Goal: Information Seeking & Learning: Learn about a topic

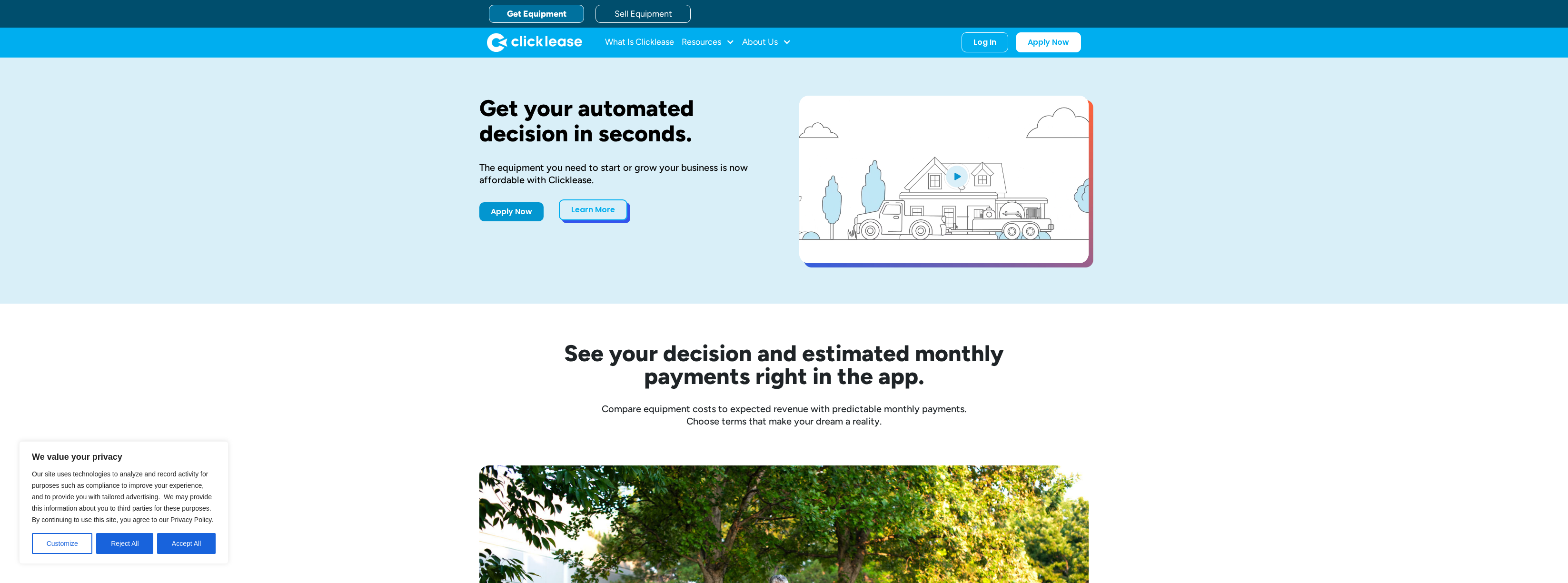
click at [616, 201] on link "Learn More" at bounding box center [593, 210] width 69 height 21
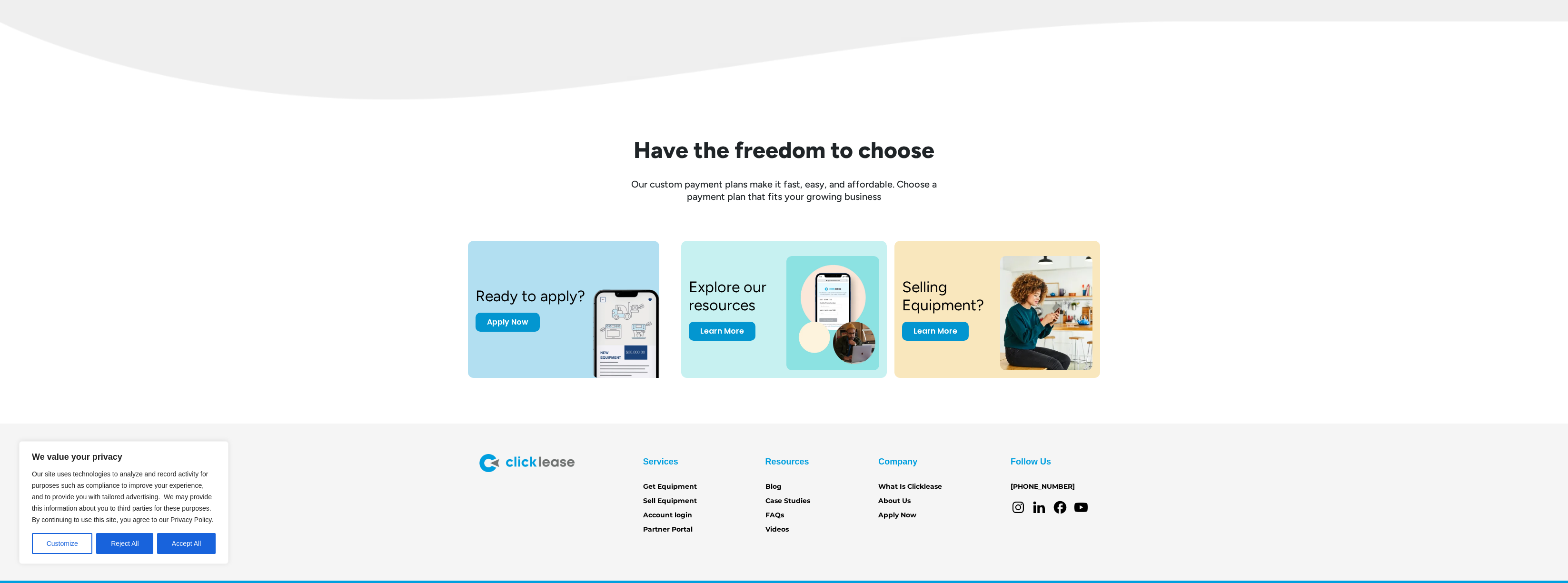
scroll to position [1208, 0]
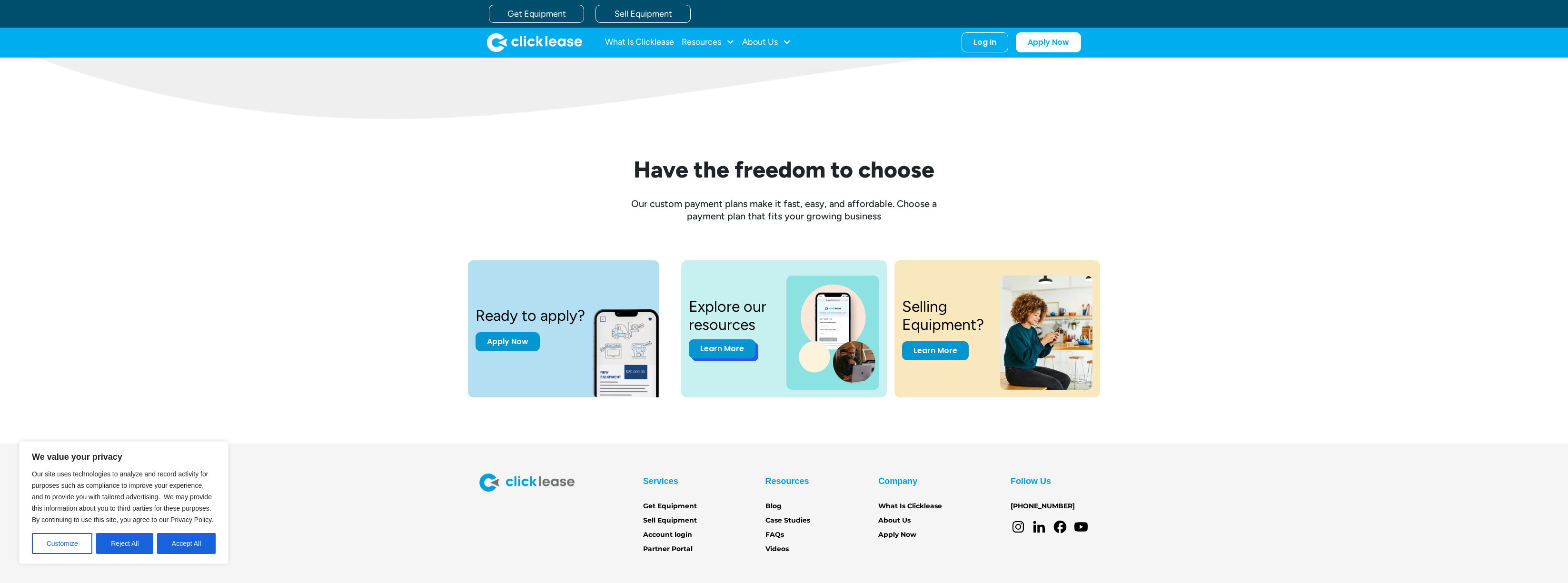
click at [717, 349] on link "Learn More" at bounding box center [722, 349] width 67 height 19
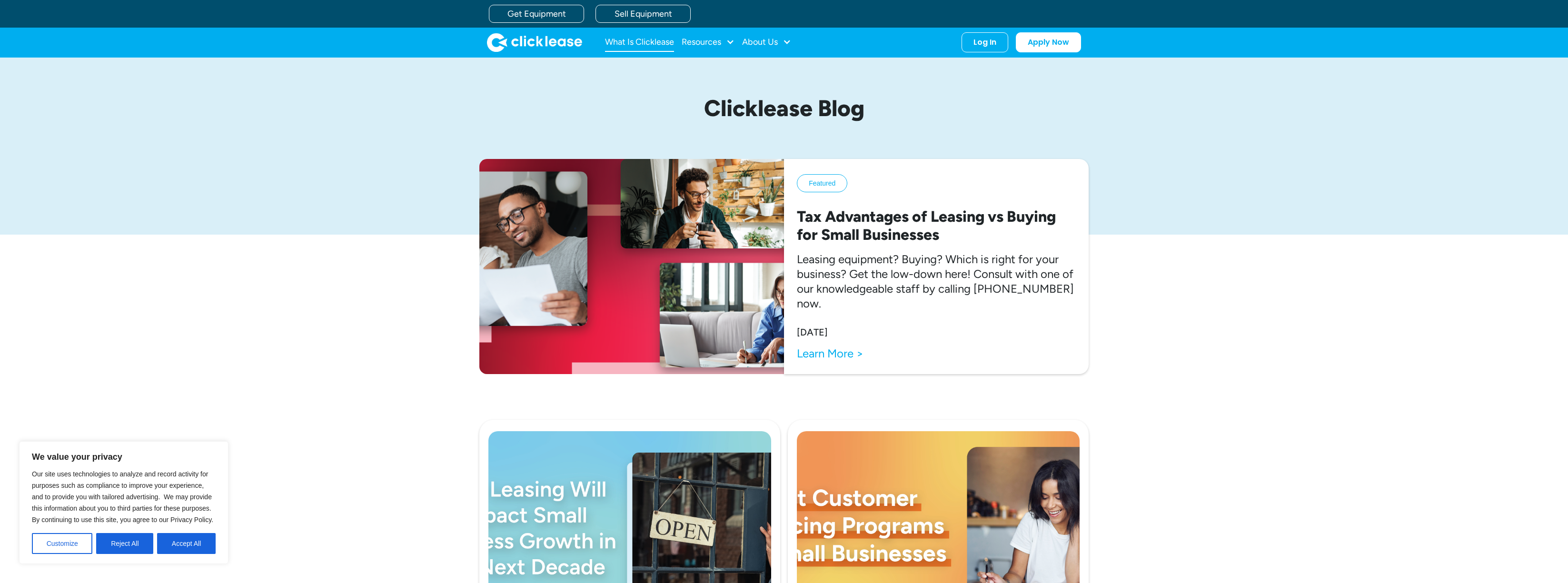
click at [665, 40] on link "What Is Clicklease" at bounding box center [639, 42] width 69 height 19
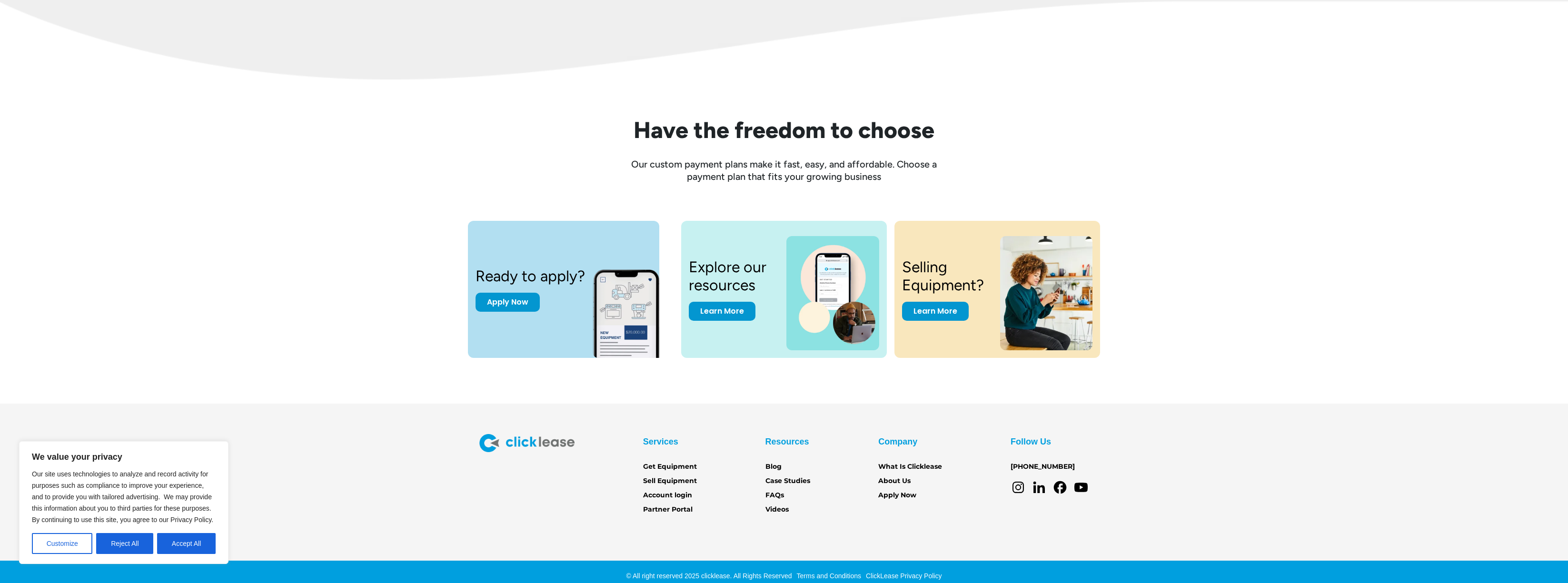
scroll to position [1256, 0]
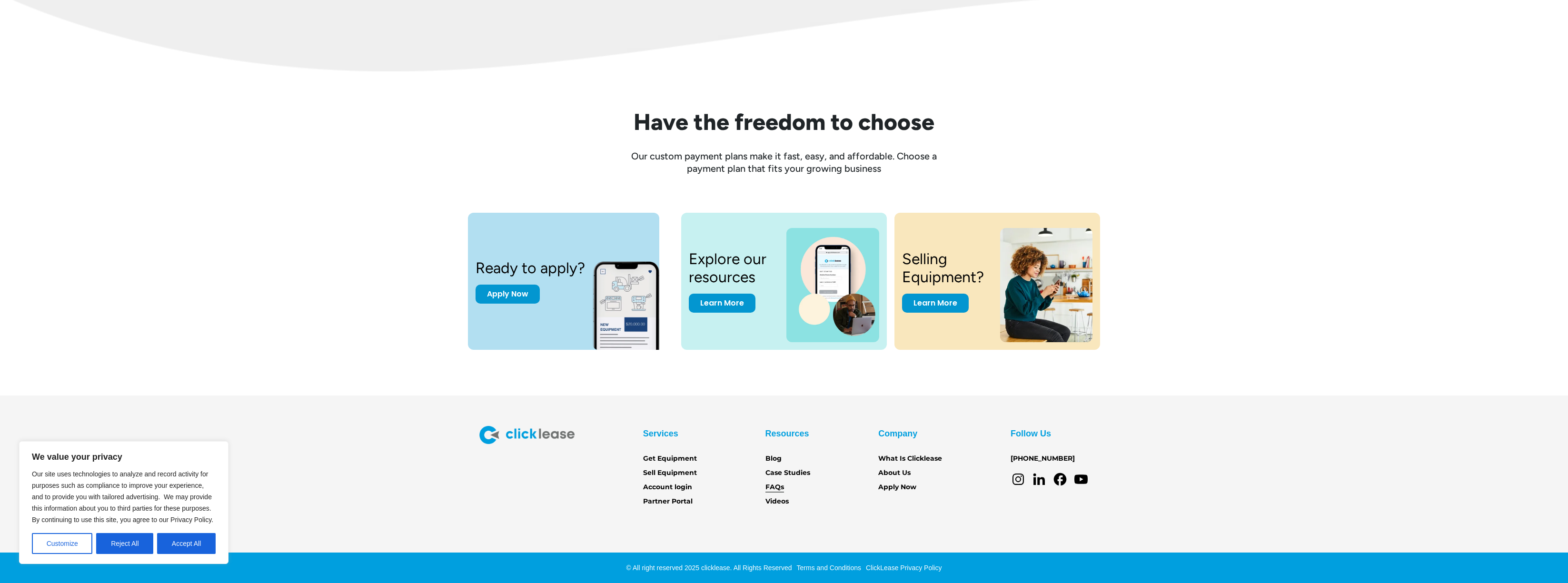
click at [778, 484] on link "FAQs" at bounding box center [774, 487] width 18 height 11
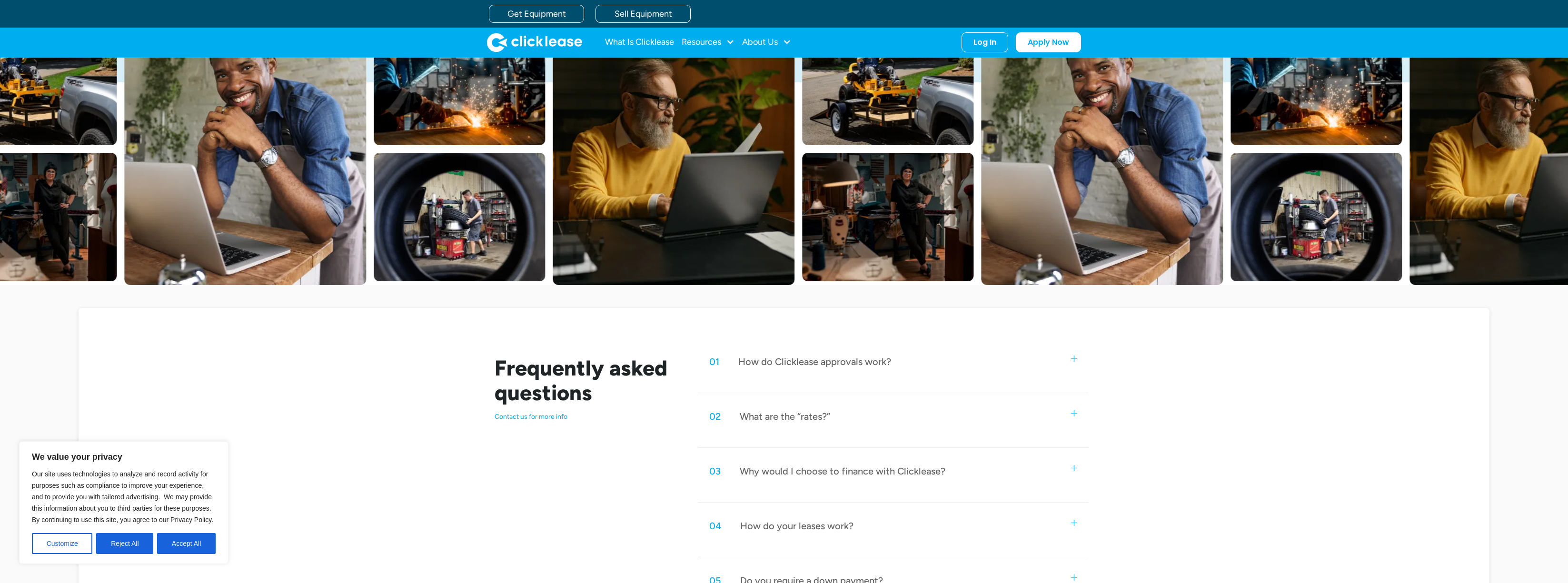
scroll to position [381, 0]
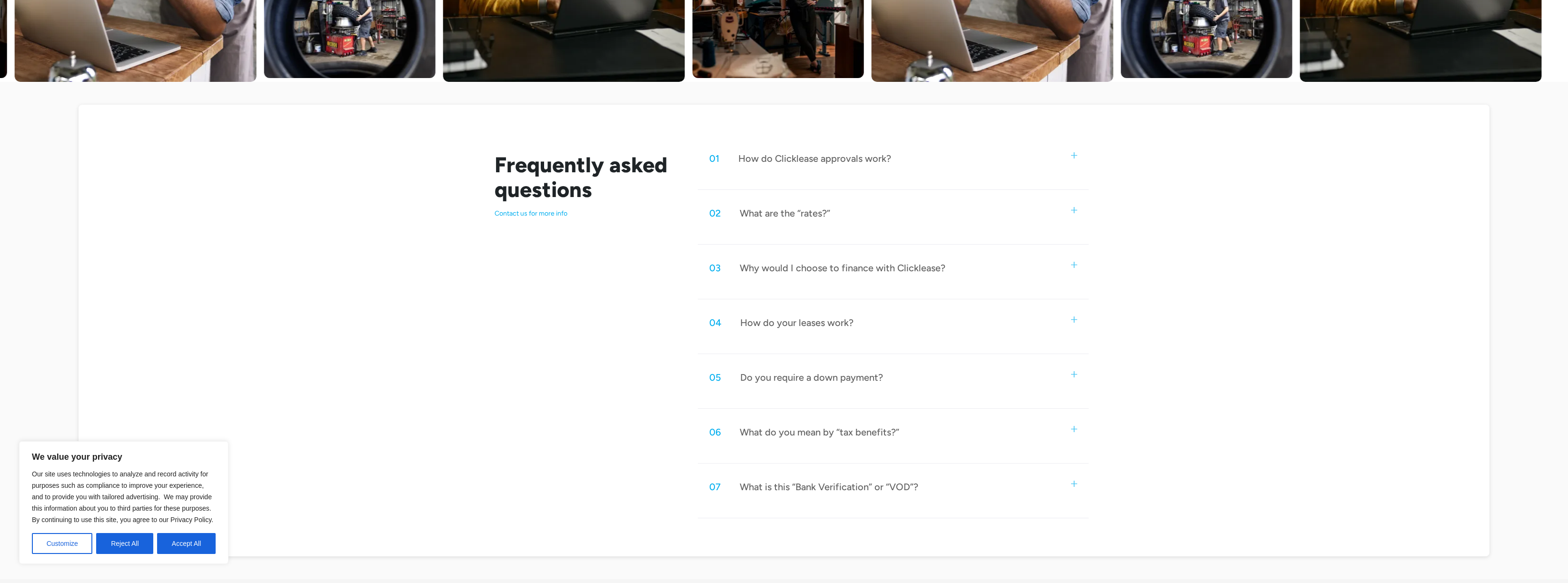
click at [810, 158] on div "How do Clicklease approvals work?" at bounding box center [814, 158] width 153 height 12
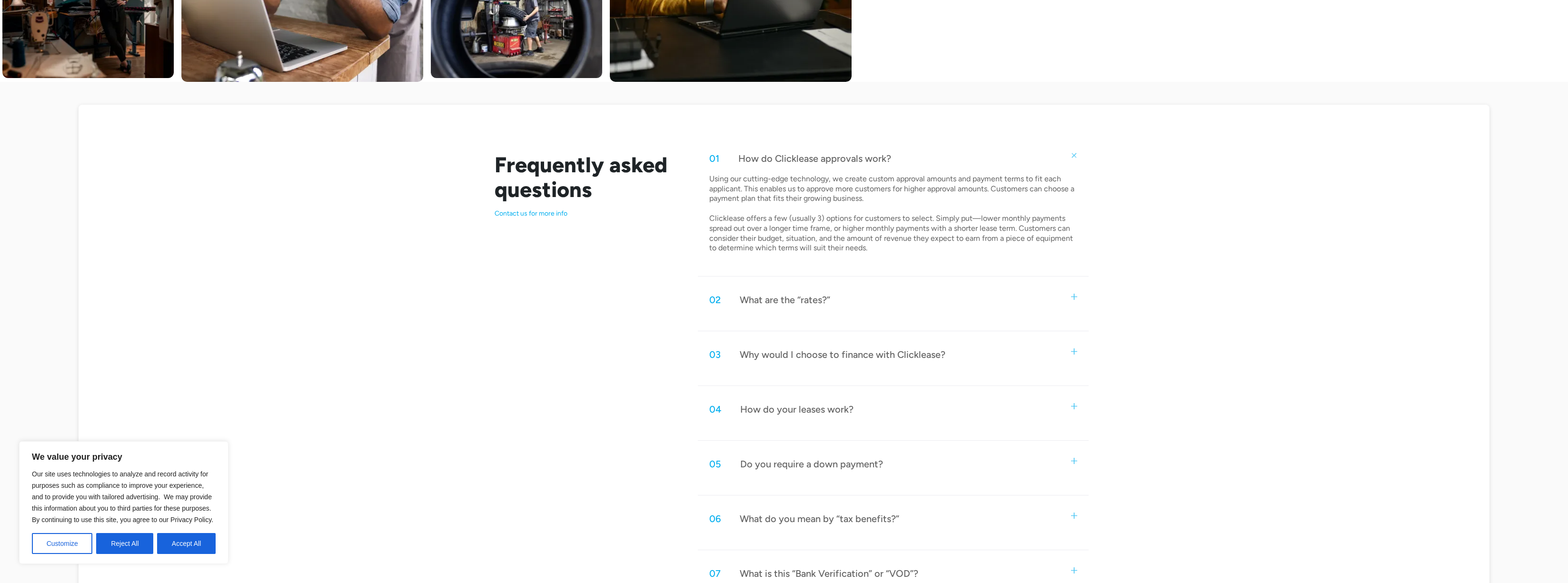
click at [1074, 302] on div "02 What are the “rates?”" at bounding box center [893, 299] width 391 height 31
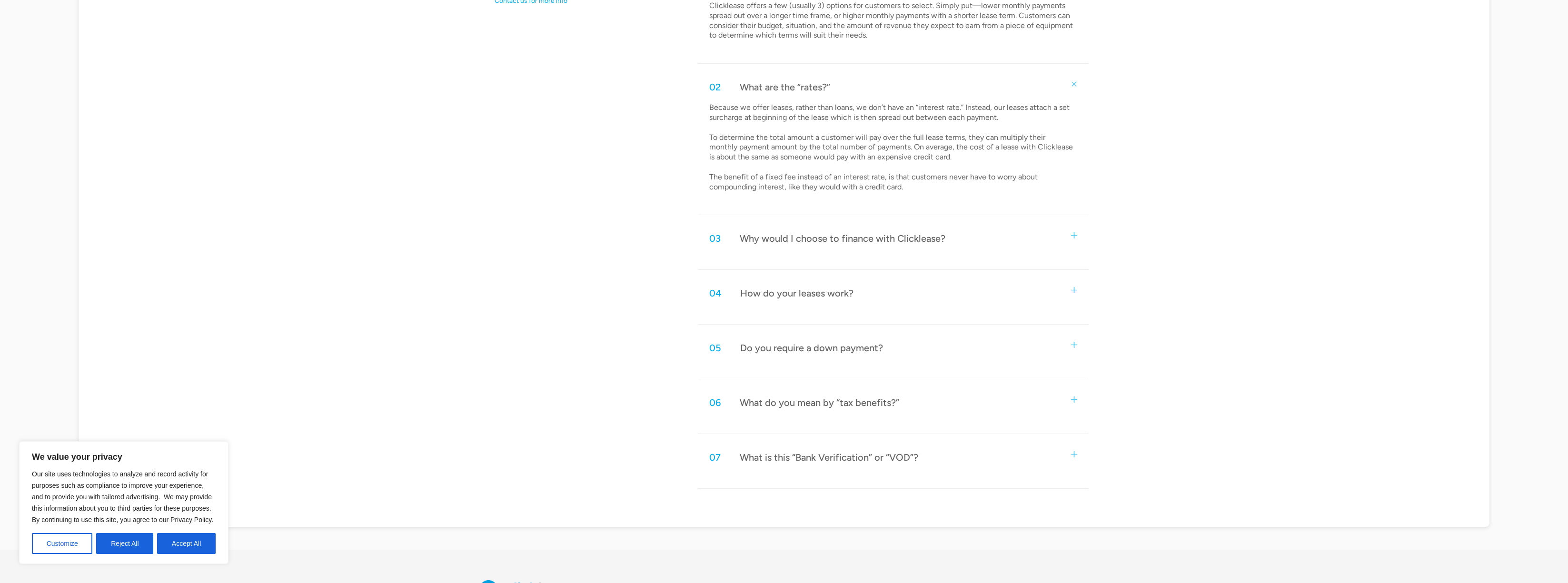
scroll to position [619, 0]
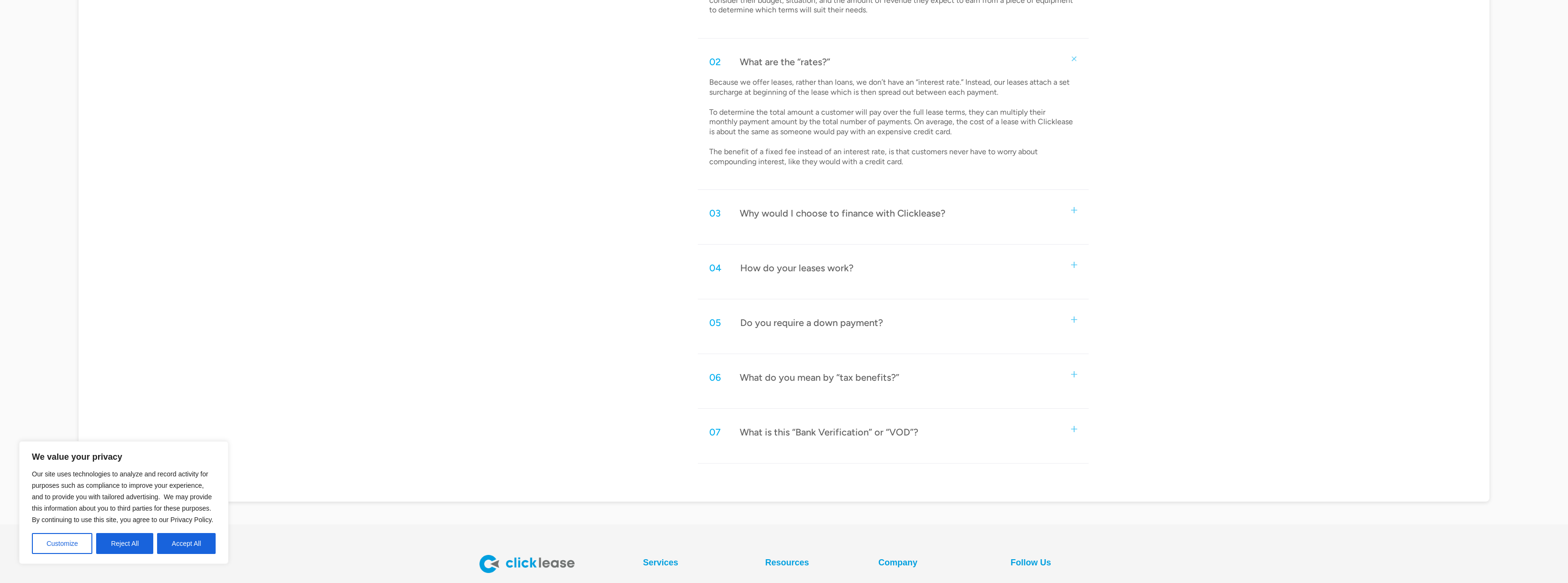
click at [1070, 425] on div "07 What is this “Bank Verification” or “VOD”?" at bounding box center [893, 432] width 391 height 31
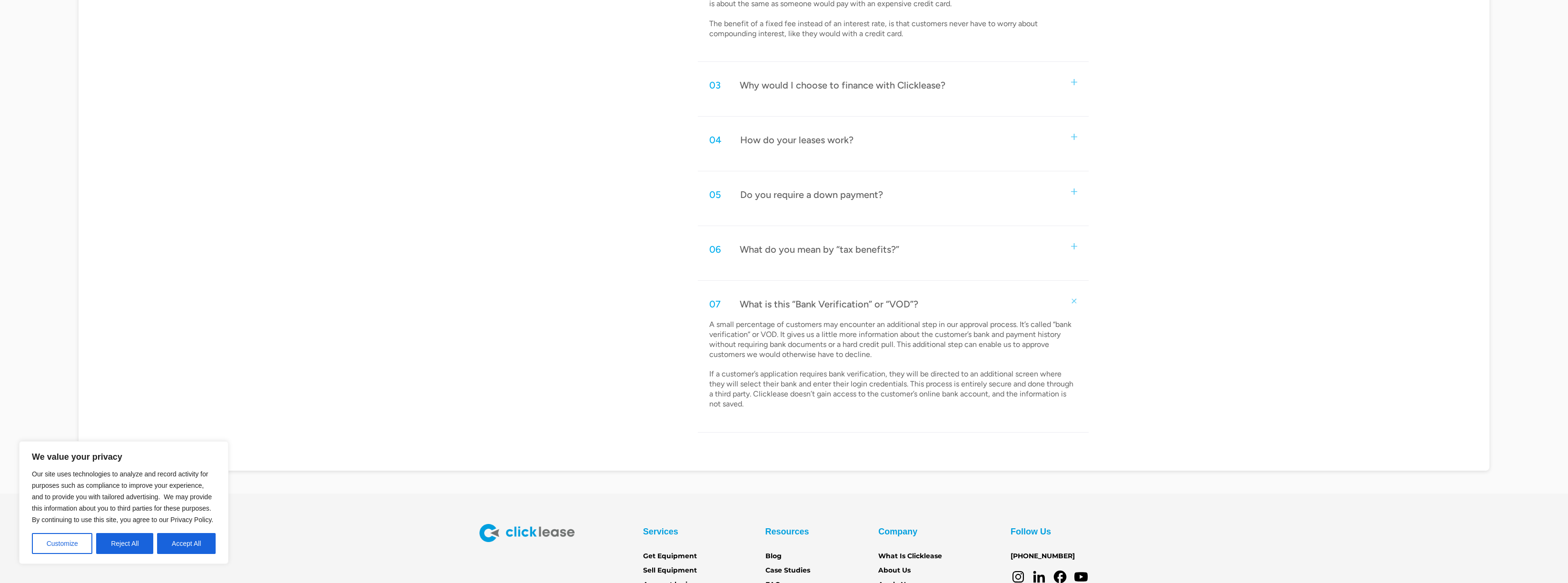
scroll to position [761, 0]
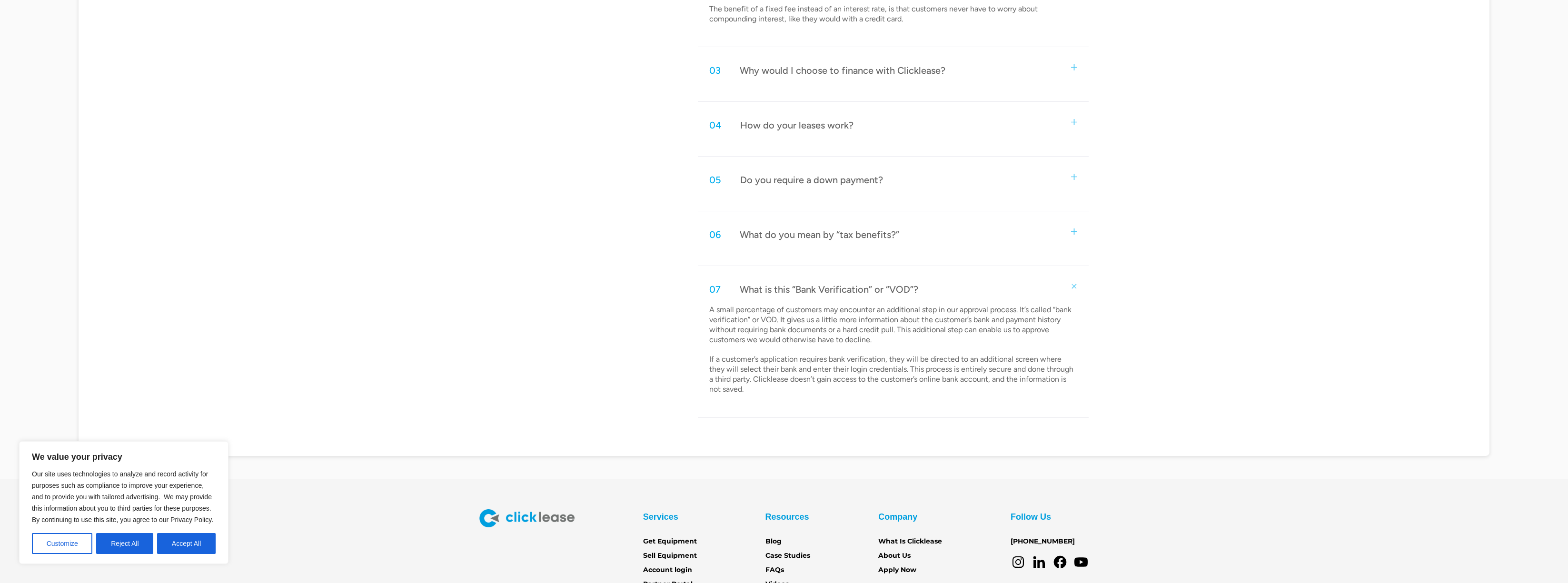
click at [1059, 230] on div "06 What do you mean by “tax benefits?”" at bounding box center [893, 234] width 391 height 31
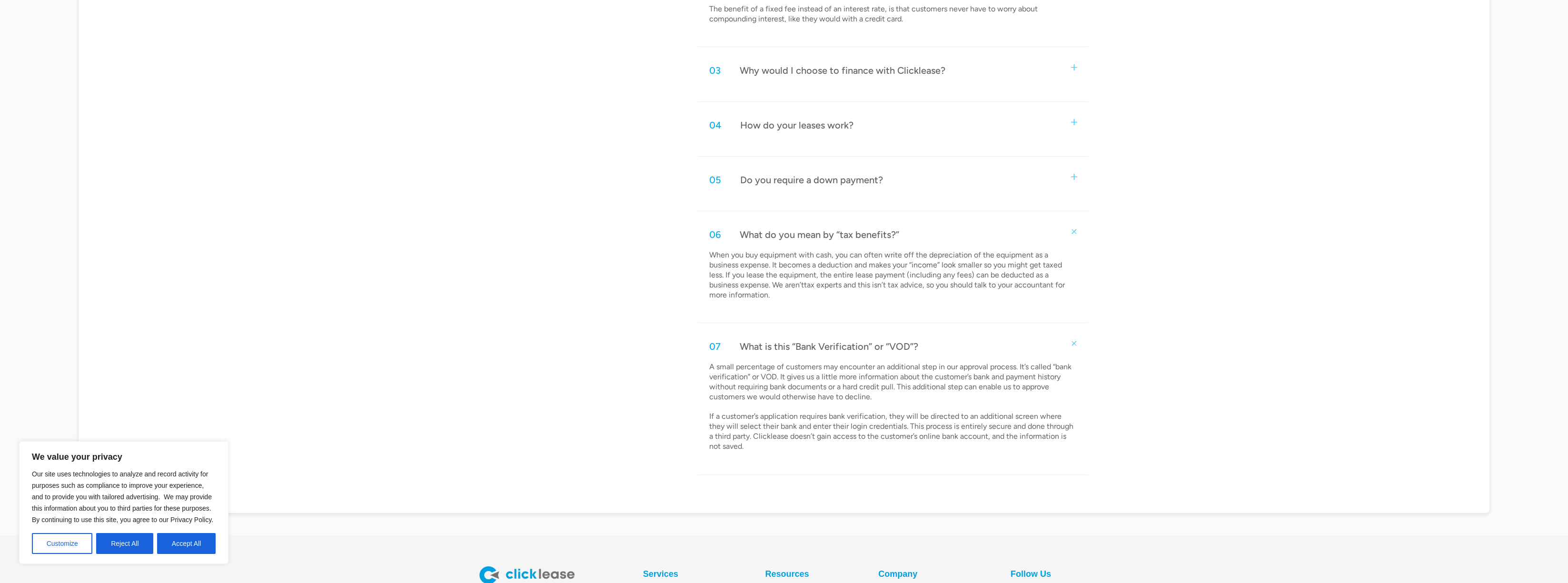
click at [1071, 174] on img at bounding box center [1074, 177] width 6 height 6
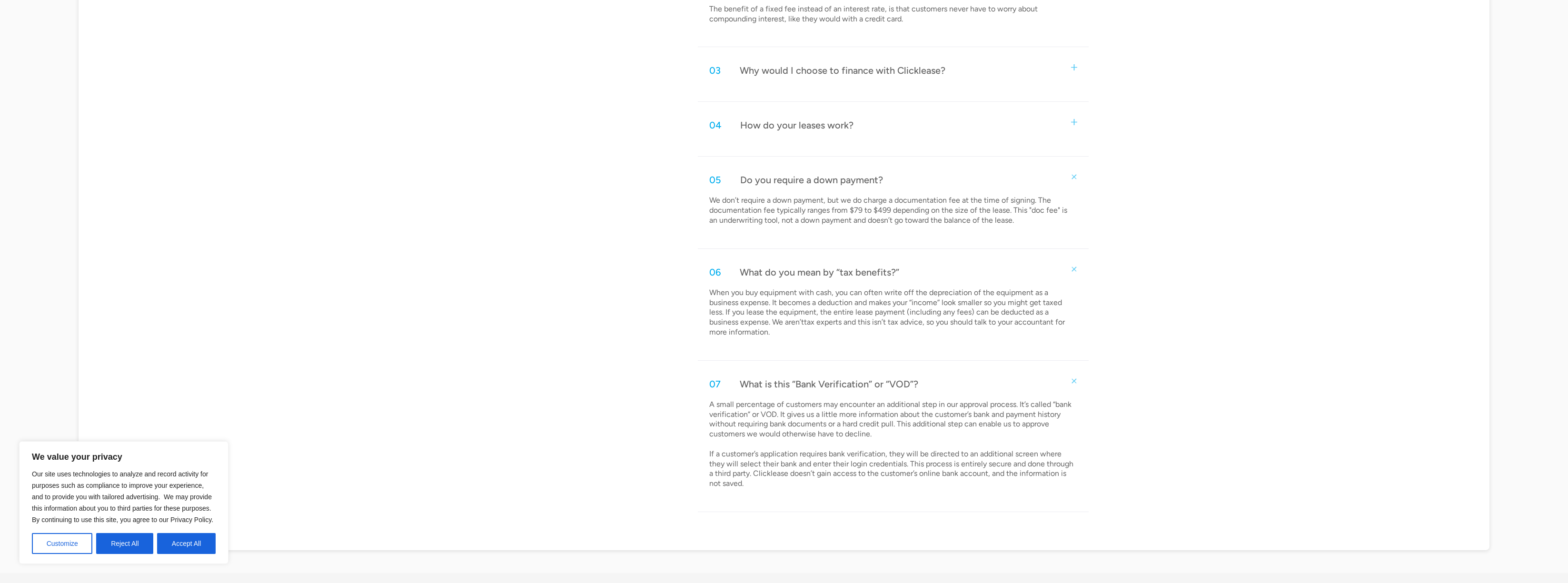
click at [1083, 123] on div "04 How do your leases work?" at bounding box center [893, 125] width 391 height 31
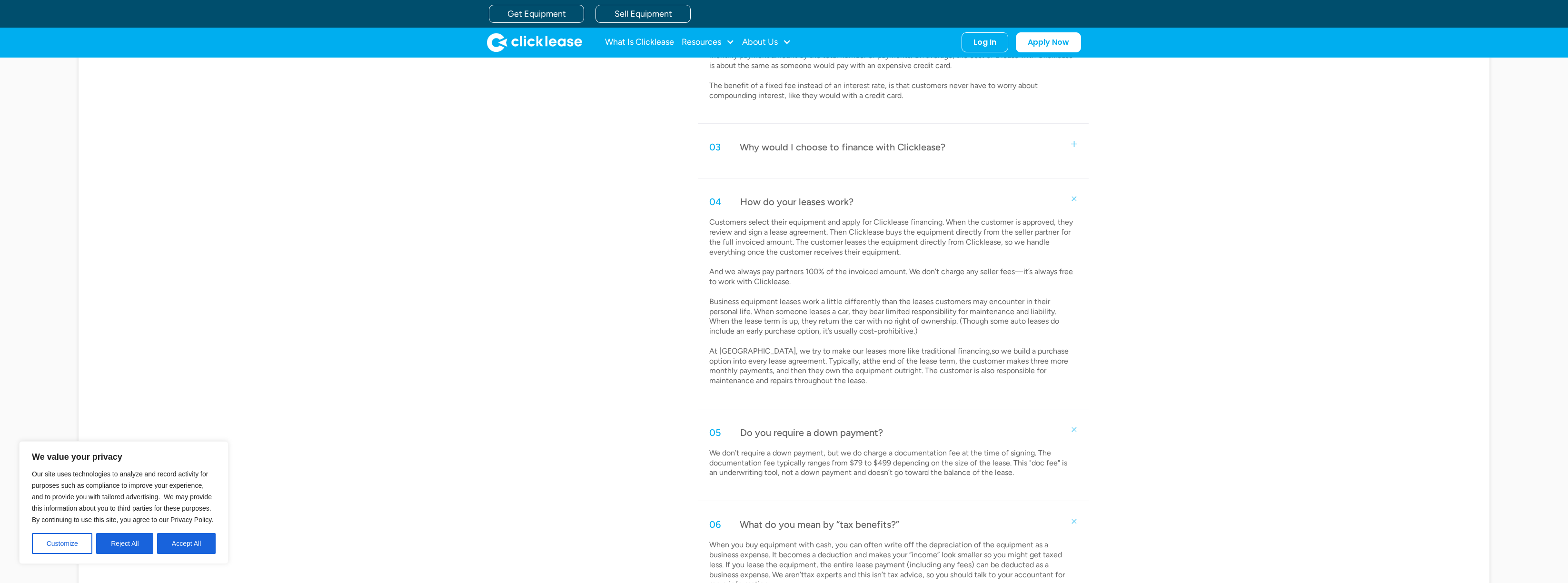
scroll to position [666, 0]
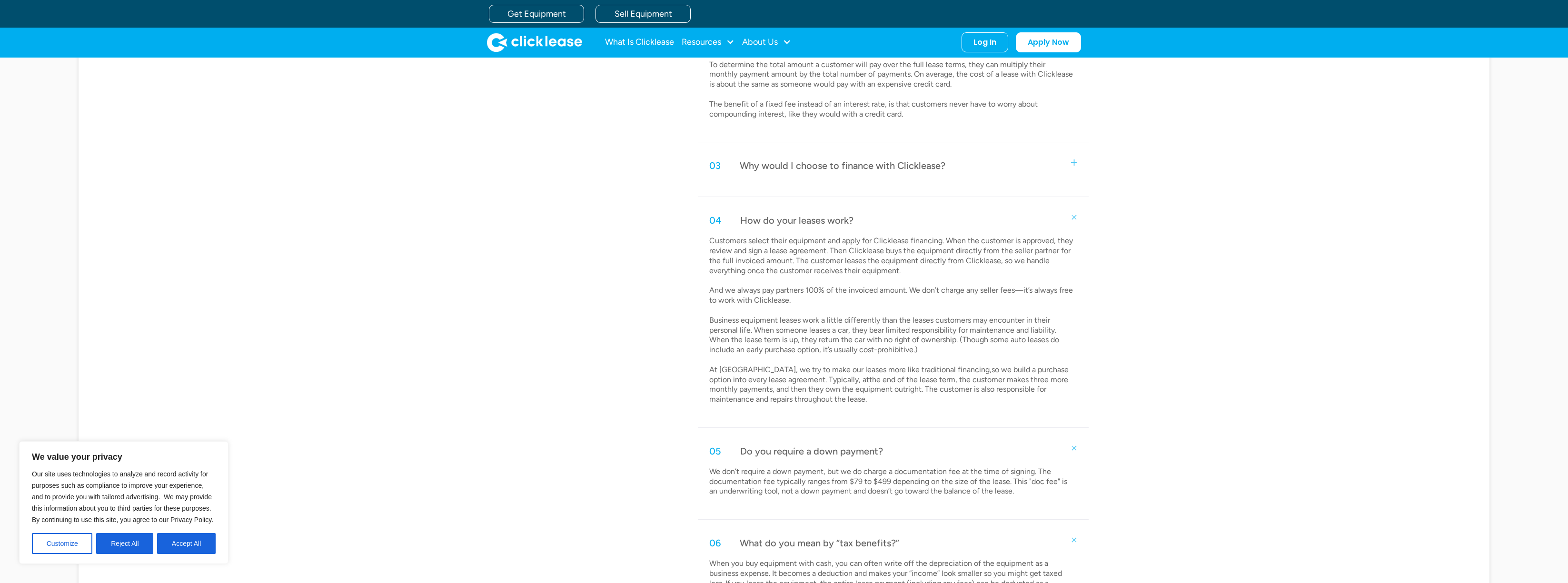
click at [912, 161] on div "Why would I choose to finance with Clicklease?" at bounding box center [842, 165] width 206 height 12
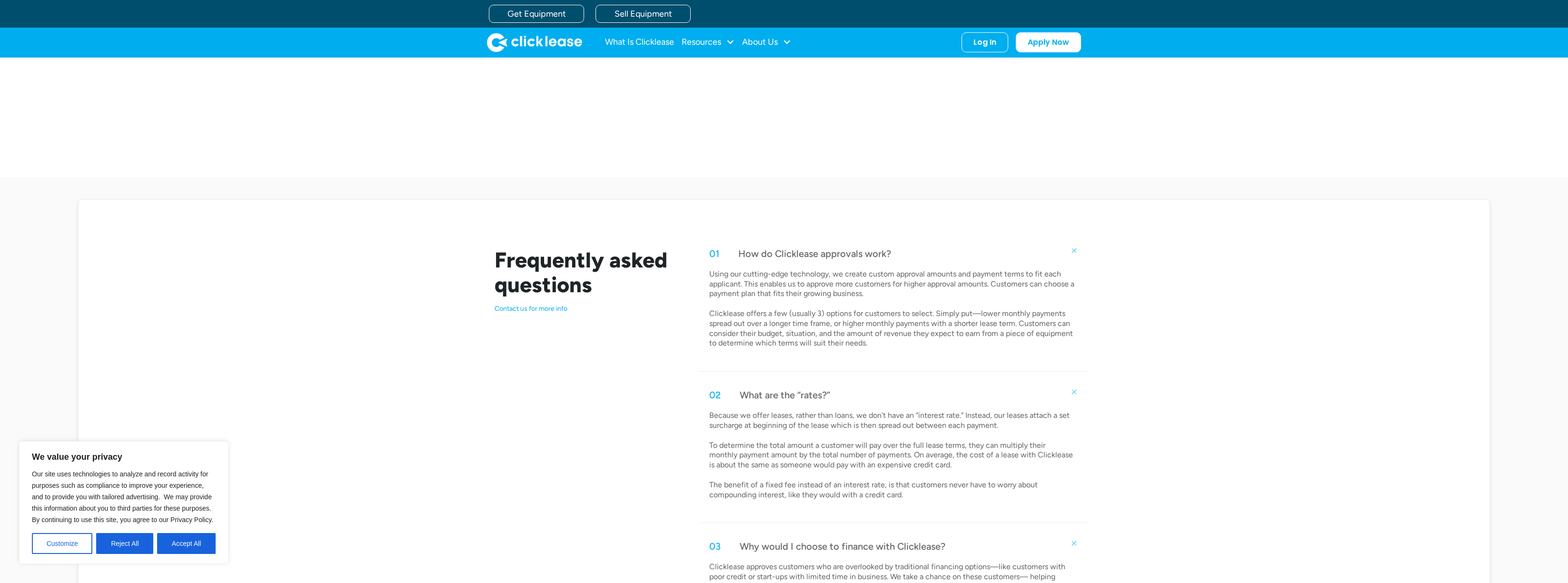
scroll to position [0, 0]
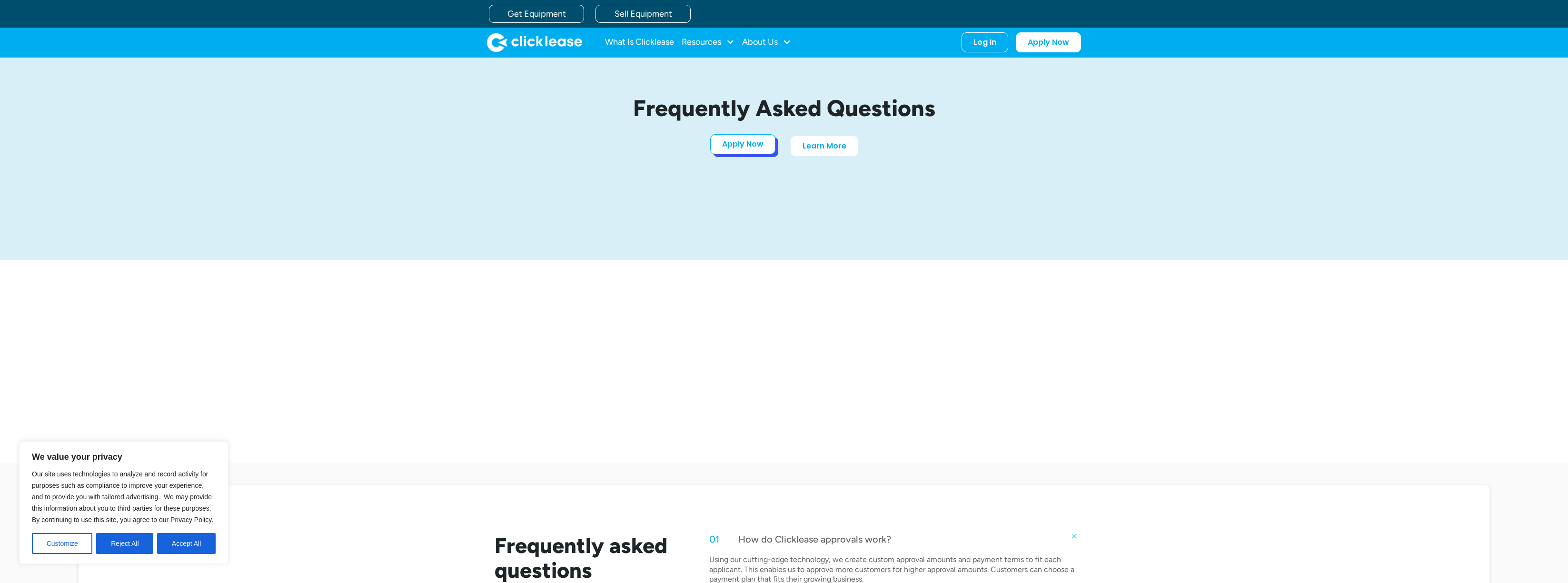
click at [758, 146] on link "Apply Now" at bounding box center [743, 144] width 65 height 20
